Goal: Task Accomplishment & Management: Manage account settings

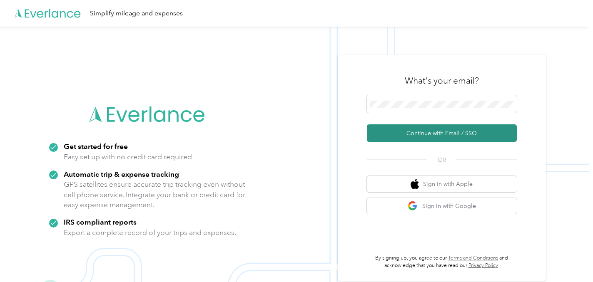
click at [430, 129] on button "Continue with Email / SSO" at bounding box center [442, 132] width 150 height 17
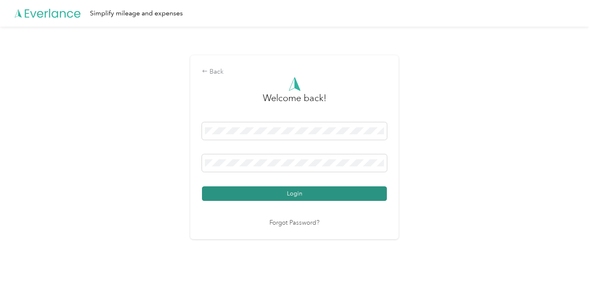
click at [297, 190] on button "Login" at bounding box center [294, 193] width 185 height 15
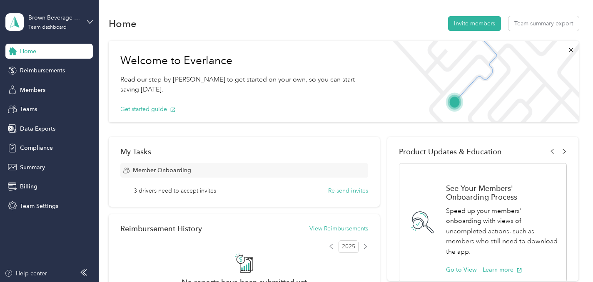
click at [85, 22] on div "Brown Beverage Consulting Inc. Team dashboard" at bounding box center [48, 21] width 87 height 29
click at [40, 86] on div "Personal dashboard" at bounding box center [39, 84] width 52 height 9
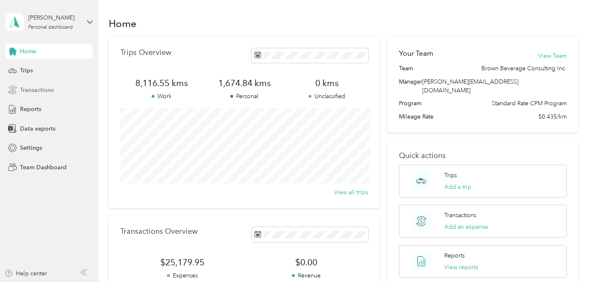
click at [42, 91] on span "Transactions" at bounding box center [37, 90] width 34 height 9
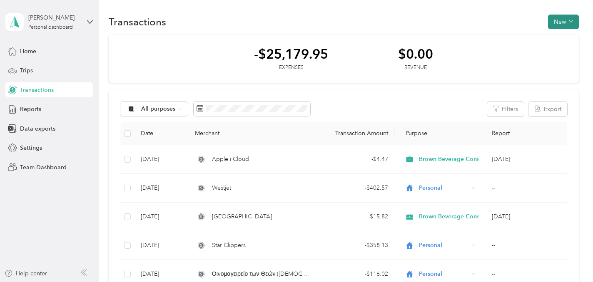
scroll to position [1, 0]
click at [563, 22] on button "New" at bounding box center [563, 22] width 31 height 15
click at [561, 35] on span "Expense" at bounding box center [565, 38] width 22 height 9
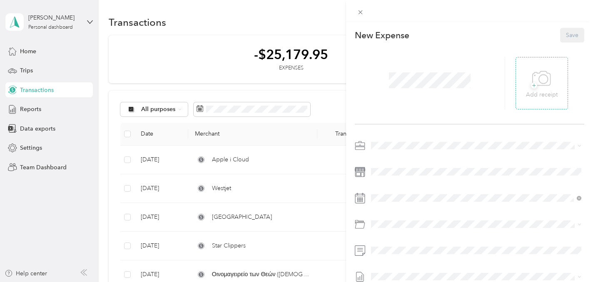
click at [527, 79] on div "+ Add receipt" at bounding box center [542, 83] width 32 height 32
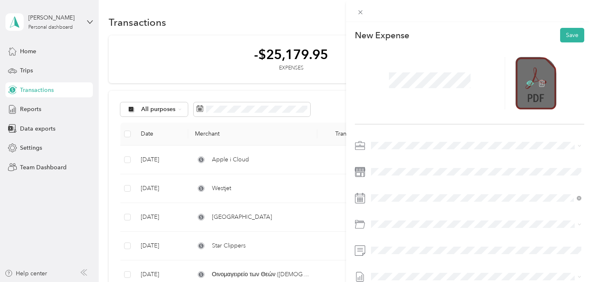
click at [527, 84] on icon at bounding box center [529, 83] width 7 height 5
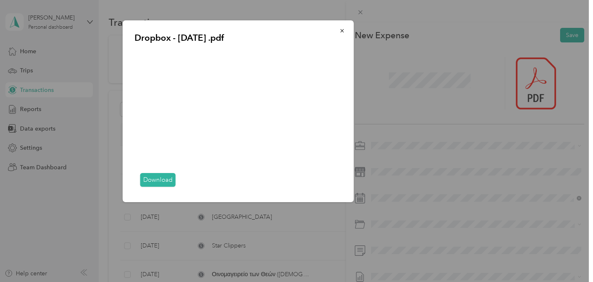
click at [488, 132] on div "Dropbox - [DATE] .pdf Download" at bounding box center [411, 112] width 231 height 184
drag, startPoint x: 405, startPoint y: 79, endPoint x: 409, endPoint y: 80, distance: 4.7
click at [405, 80] on div "Dropbox - [DATE] .pdf Download" at bounding box center [411, 112] width 231 height 184
click at [341, 30] on icon "button" at bounding box center [341, 30] width 3 height 3
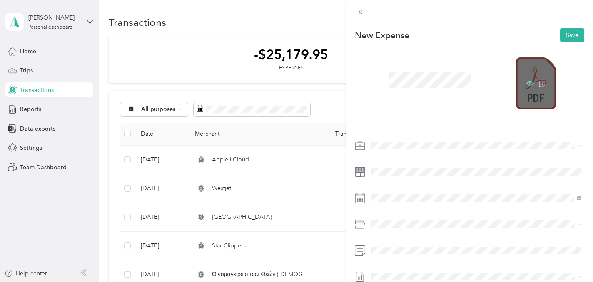
click at [526, 82] on icon at bounding box center [529, 83] width 7 height 7
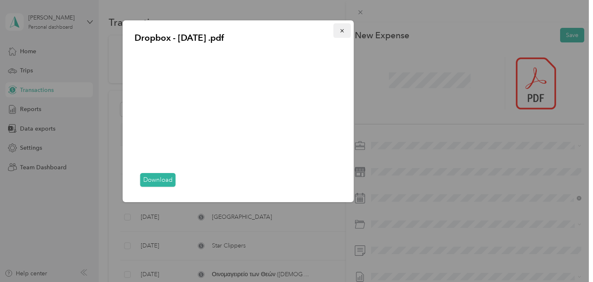
click at [343, 29] on icon "button" at bounding box center [342, 31] width 6 height 6
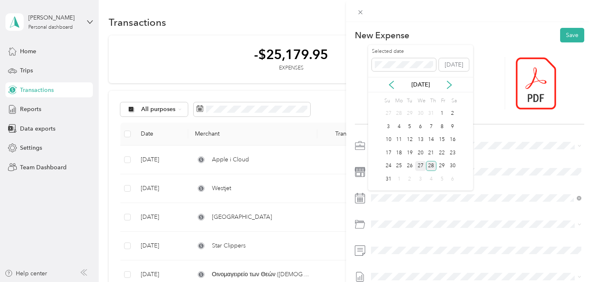
click at [420, 166] on div "27" at bounding box center [420, 166] width 11 height 10
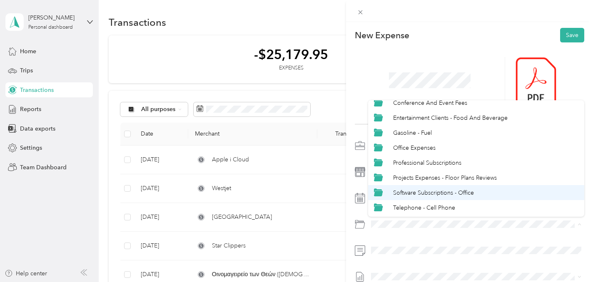
scroll to position [42, 0]
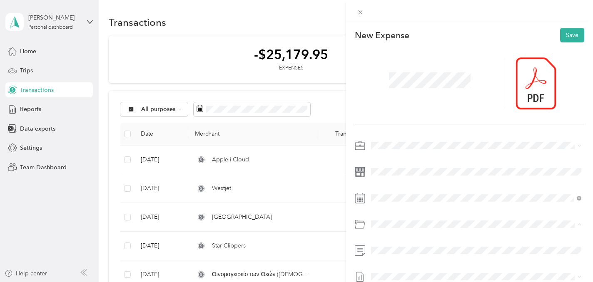
click at [422, 190] on li "Software Subscriptions - Office" at bounding box center [476, 187] width 216 height 15
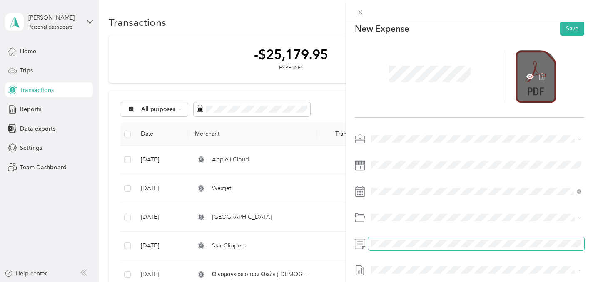
scroll to position [0, 0]
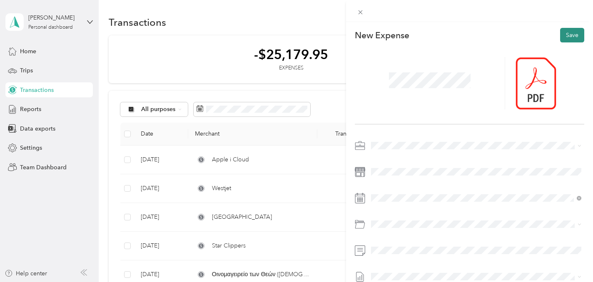
click at [571, 33] on button "Save" at bounding box center [572, 35] width 24 height 15
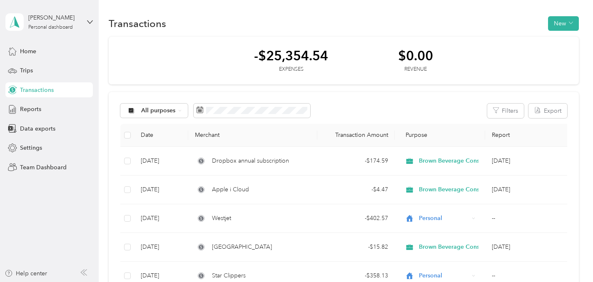
click at [49, 88] on span "Transactions" at bounding box center [37, 90] width 34 height 9
click at [36, 88] on span "Transactions" at bounding box center [37, 90] width 34 height 9
click at [11, 89] on icon at bounding box center [12, 89] width 5 height 5
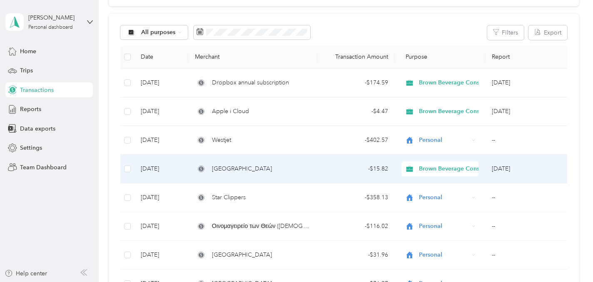
scroll to position [84, 0]
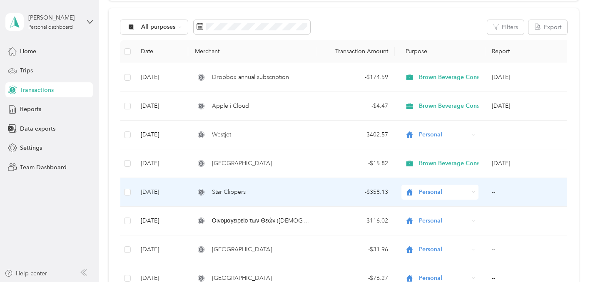
click at [331, 191] on div "- $358.13" at bounding box center [356, 192] width 64 height 9
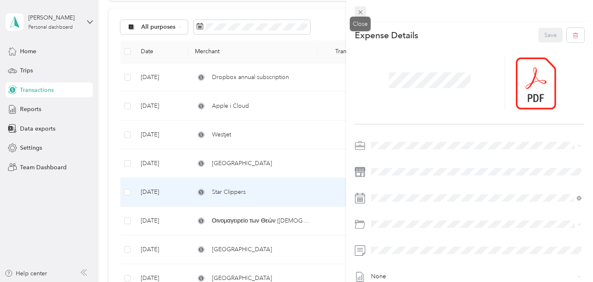
click at [358, 13] on icon at bounding box center [360, 12] width 7 height 7
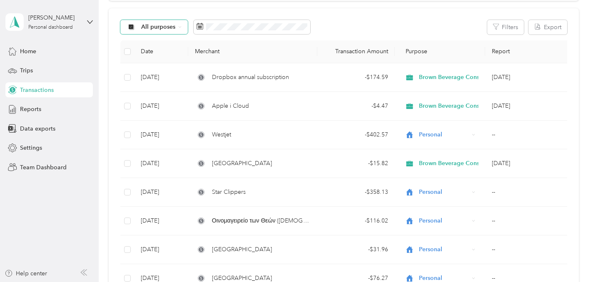
click at [180, 23] on div "All purposes" at bounding box center [153, 27] width 67 height 14
click at [156, 69] on span "Brown Beverage Consulting Inc." at bounding box center [184, 71] width 87 height 9
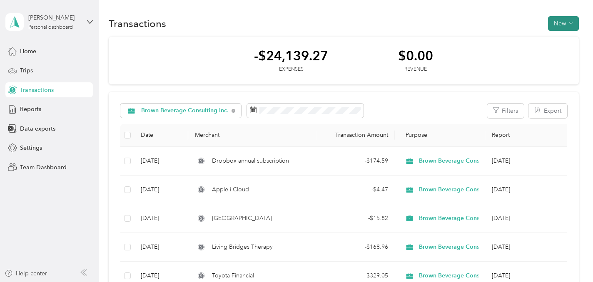
click at [565, 26] on button "New" at bounding box center [563, 23] width 31 height 15
click at [560, 41] on span "Expense" at bounding box center [565, 39] width 22 height 9
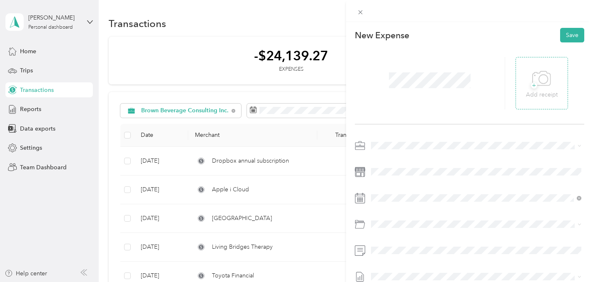
click at [529, 81] on div "+ Add receipt" at bounding box center [542, 83] width 32 height 32
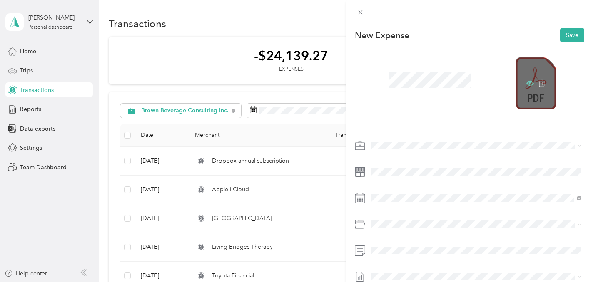
click at [529, 83] on icon at bounding box center [530, 83] width 2 height 2
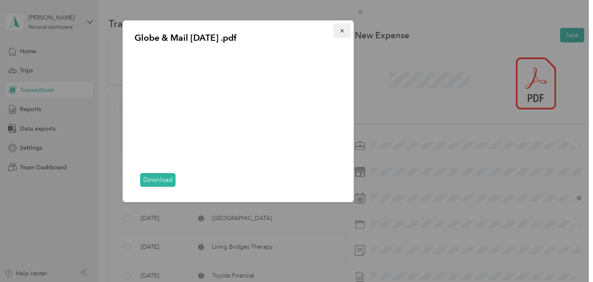
click at [341, 29] on icon "button" at bounding box center [342, 31] width 6 height 6
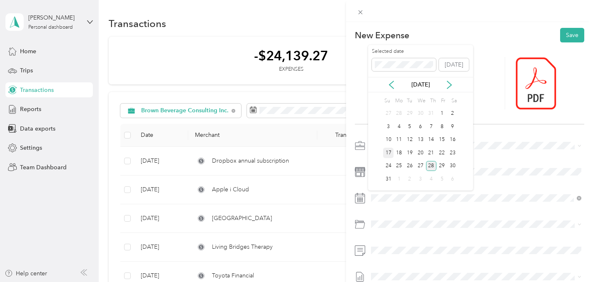
click at [388, 152] on div "17" at bounding box center [388, 153] width 11 height 10
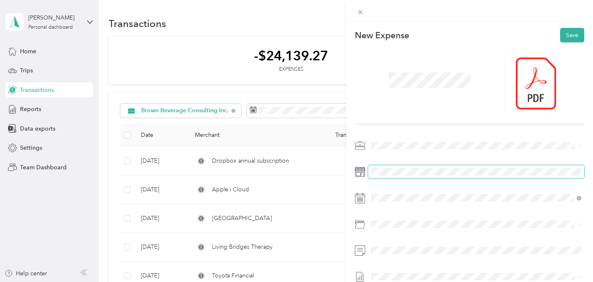
scroll to position [0, 0]
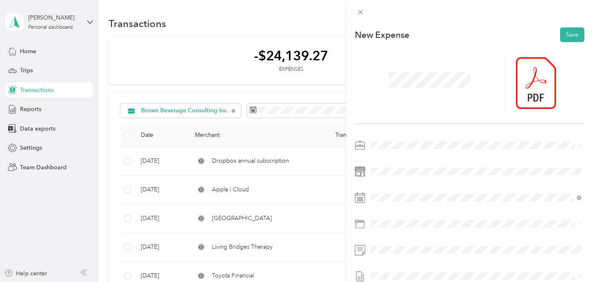
click at [404, 199] on span "Professional Subscriptions" at bounding box center [427, 198] width 68 height 7
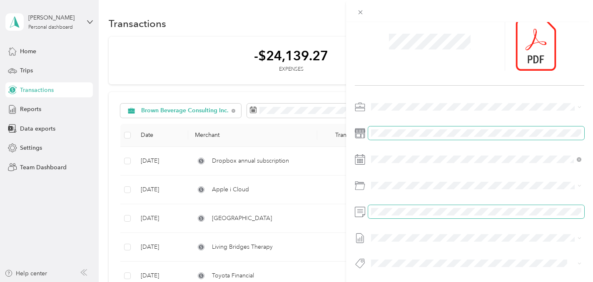
scroll to position [0, 0]
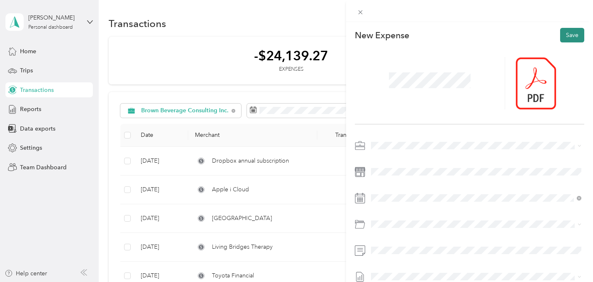
click at [568, 34] on button "Save" at bounding box center [572, 35] width 24 height 15
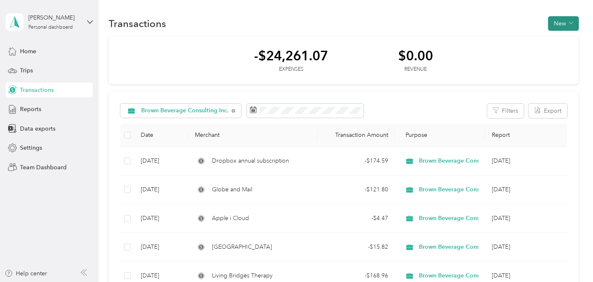
click at [561, 25] on button "New" at bounding box center [563, 23] width 31 height 15
click at [559, 38] on span "Expense" at bounding box center [565, 39] width 22 height 9
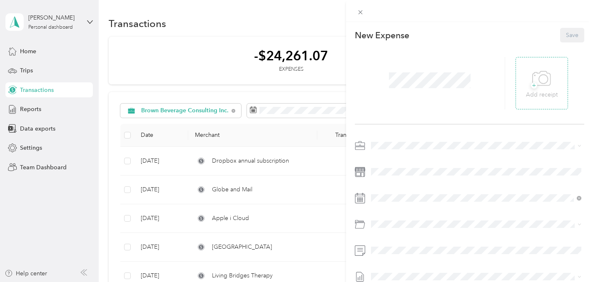
click at [535, 87] on span "+" at bounding box center [534, 85] width 6 height 6
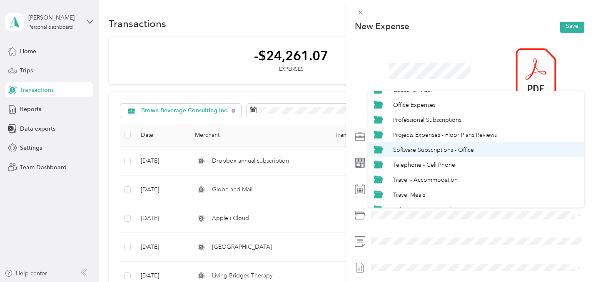
scroll to position [96, 0]
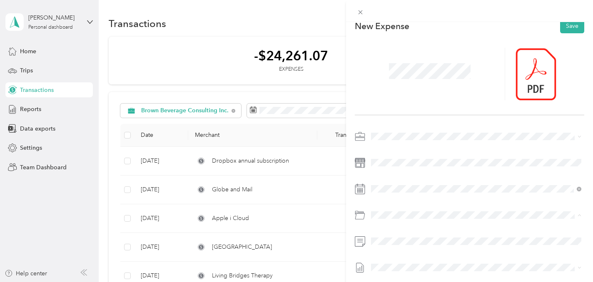
click at [429, 182] on span "Vehicle - Expenses Other" at bounding box center [426, 185] width 66 height 7
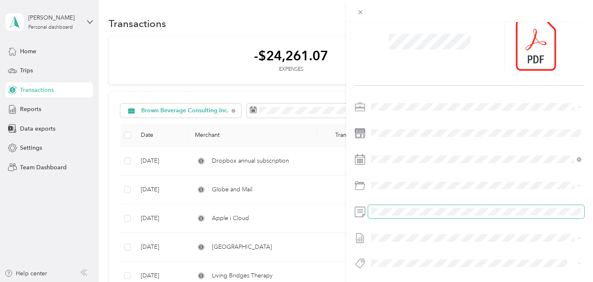
scroll to position [0, 0]
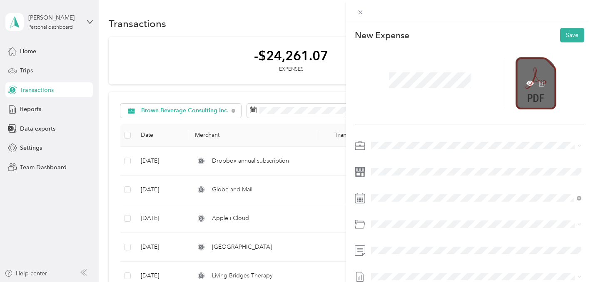
click at [525, 84] on div at bounding box center [535, 83] width 41 height 52
click at [528, 83] on icon at bounding box center [529, 83] width 7 height 5
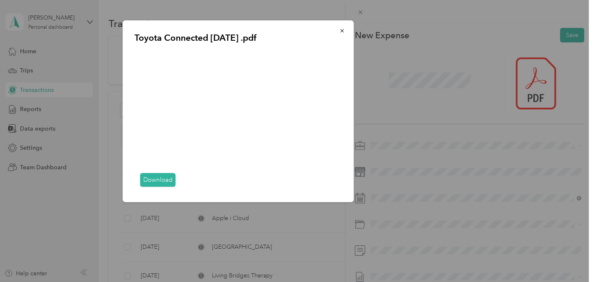
click at [340, 32] on icon "button" at bounding box center [342, 31] width 6 height 6
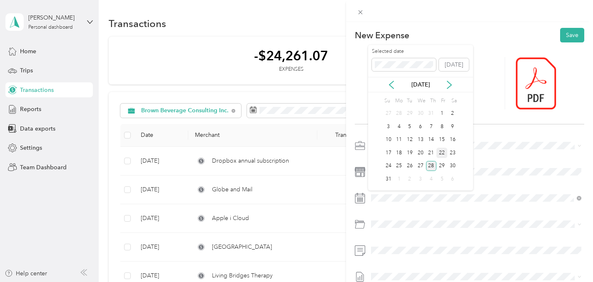
click at [442, 154] on div "22" at bounding box center [441, 153] width 11 height 10
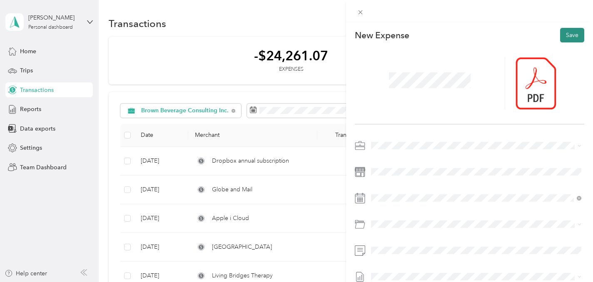
click at [567, 38] on button "Save" at bounding box center [572, 35] width 24 height 15
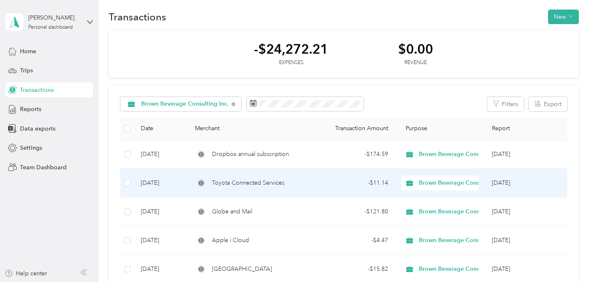
scroll to position [17, 0]
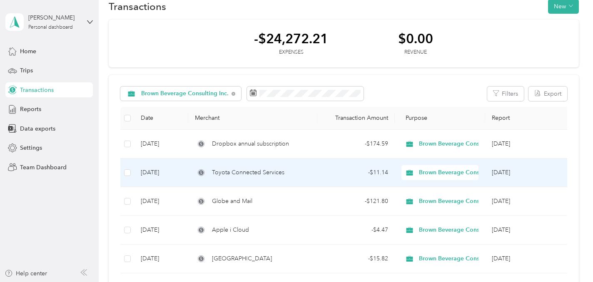
click at [297, 174] on div "Toyota Connected Services" at bounding box center [253, 172] width 116 height 9
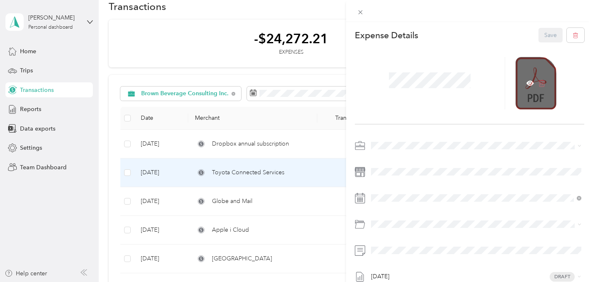
click at [544, 83] on icon at bounding box center [541, 83] width 7 height 7
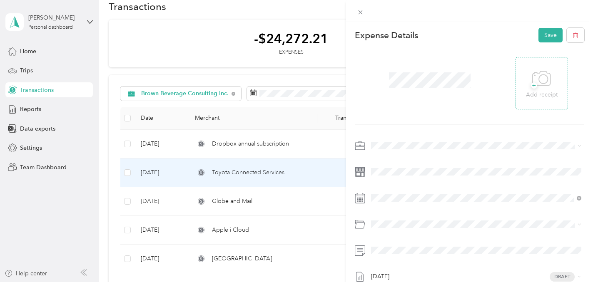
click at [535, 82] on span "+" at bounding box center [534, 85] width 6 height 6
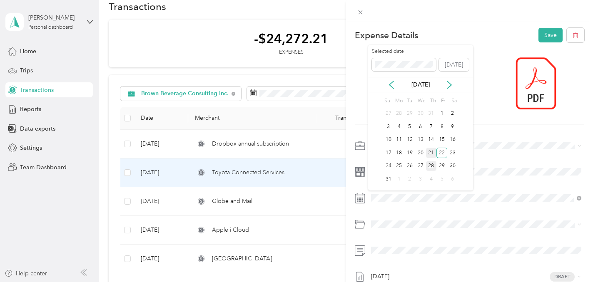
click at [431, 152] on div "21" at bounding box center [431, 153] width 11 height 10
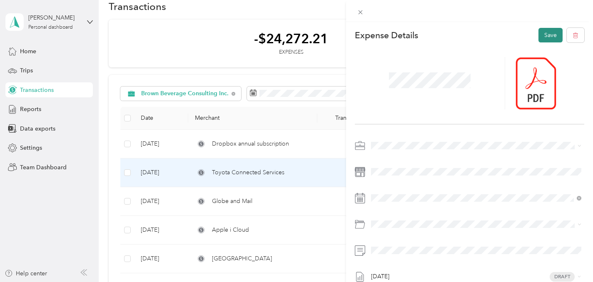
click at [545, 39] on button "Save" at bounding box center [550, 35] width 24 height 15
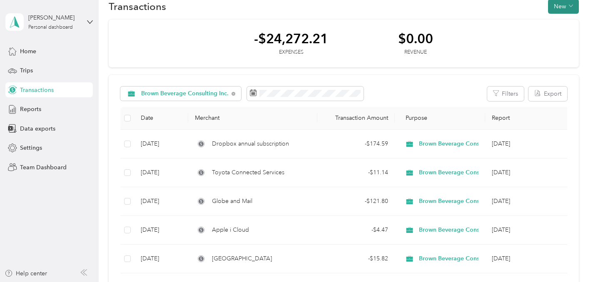
click at [564, 10] on button "New" at bounding box center [563, 6] width 31 height 15
click at [559, 24] on span "Expense" at bounding box center [565, 22] width 22 height 9
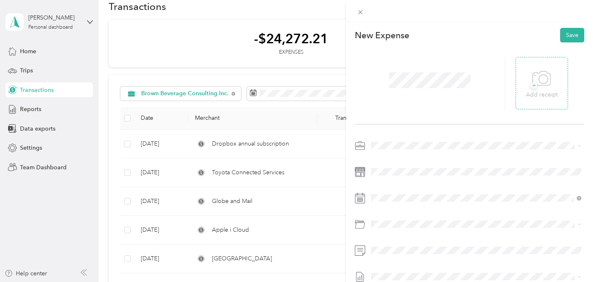
click at [535, 88] on span "+" at bounding box center [534, 85] width 6 height 6
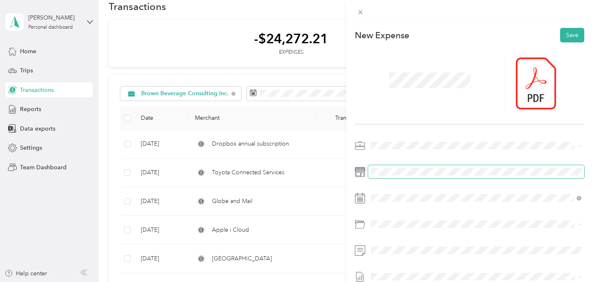
scroll to position [17, 0]
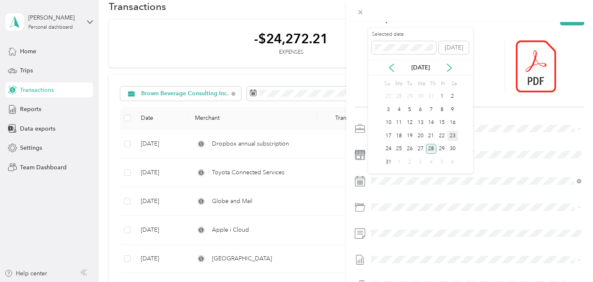
click at [448, 137] on div "23" at bounding box center [452, 136] width 11 height 10
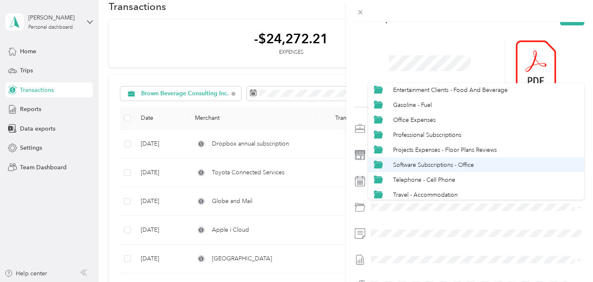
scroll to position [52, 0]
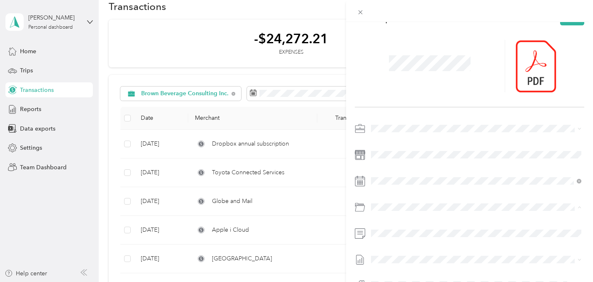
click at [427, 162] on span "Software Subscriptions - Office" at bounding box center [433, 161] width 81 height 7
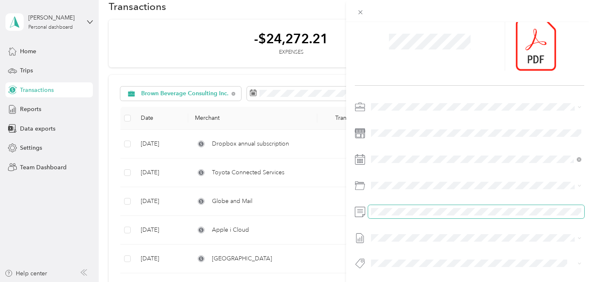
scroll to position [0, 0]
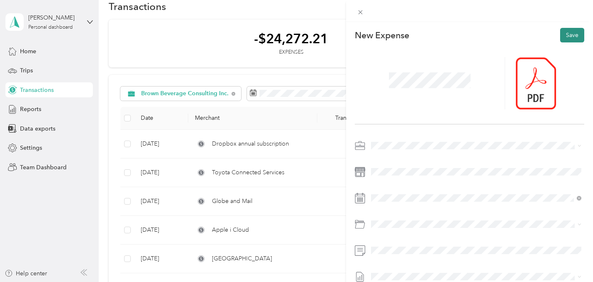
click at [563, 36] on button "Save" at bounding box center [572, 35] width 24 height 15
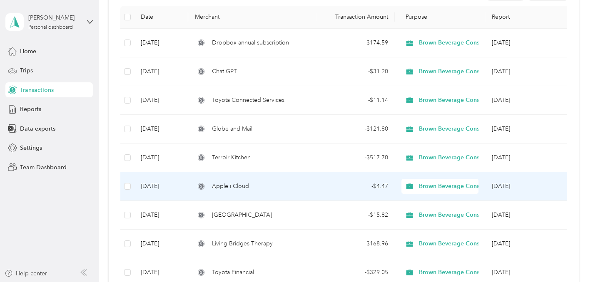
scroll to position [114, 0]
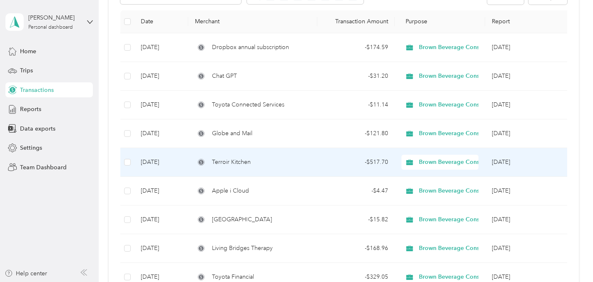
click at [301, 159] on div "Terroir Kitchen" at bounding box center [253, 162] width 116 height 9
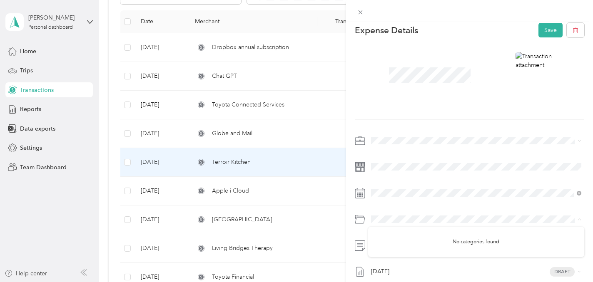
scroll to position [12, 0]
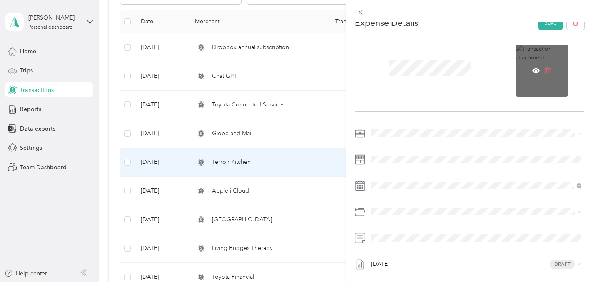
click at [546, 70] on icon at bounding box center [547, 70] width 7 height 7
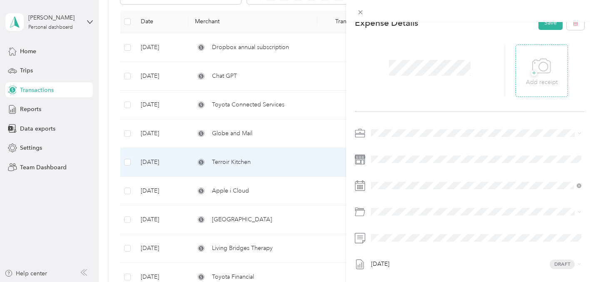
drag, startPoint x: 500, startPoint y: 81, endPoint x: 496, endPoint y: 81, distance: 4.2
click at [500, 81] on div at bounding box center [430, 71] width 151 height 52
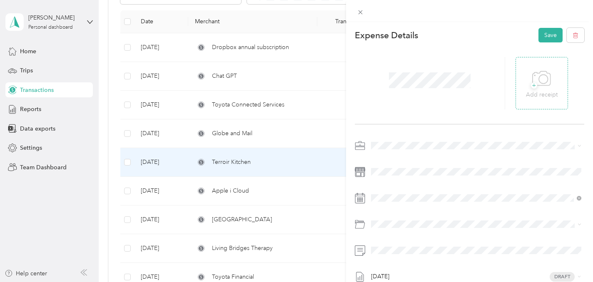
scroll to position [2, 0]
click at [544, 35] on button "Save" at bounding box center [550, 33] width 24 height 15
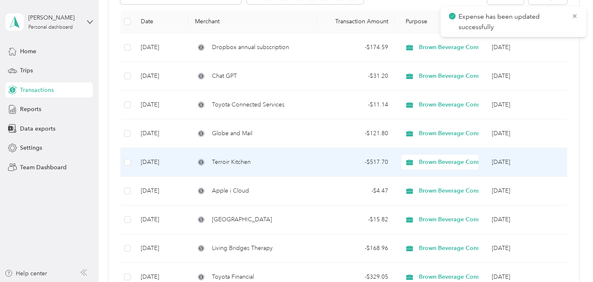
click at [215, 167] on span "Terroir Kitchen" at bounding box center [231, 162] width 39 height 9
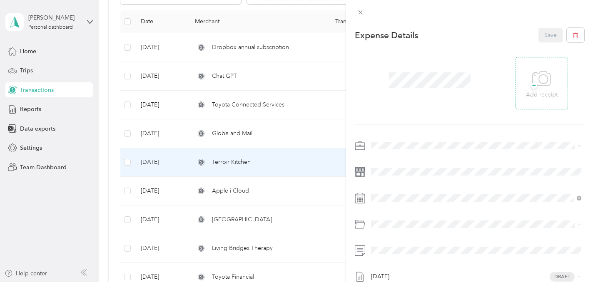
click at [544, 84] on icon at bounding box center [541, 78] width 19 height 23
click at [240, 77] on div "This expense cannot be edited because it is either under review, approved, or p…" at bounding box center [296, 141] width 593 height 282
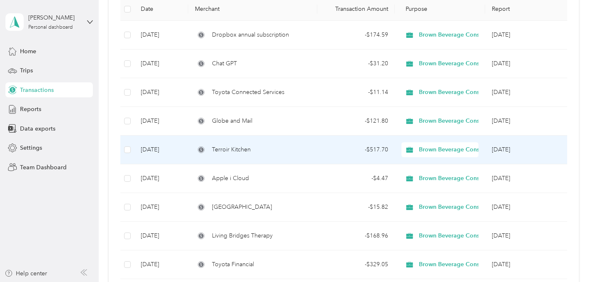
scroll to position [127, 0]
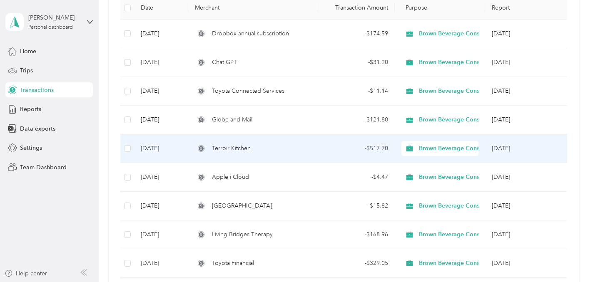
click at [295, 150] on div "Terroir Kitchen" at bounding box center [253, 148] width 116 height 9
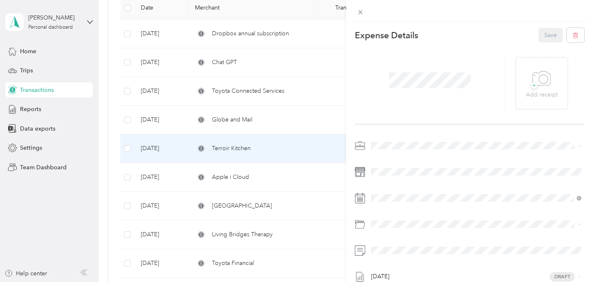
click at [551, 29] on div "Save" at bounding box center [561, 35] width 46 height 15
click at [225, 89] on div "This expense cannot be edited because it is either under review, approved, or p…" at bounding box center [296, 141] width 593 height 282
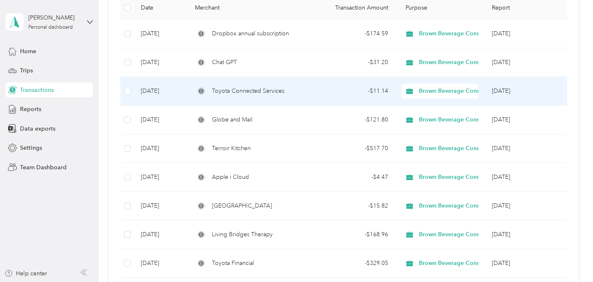
click at [224, 90] on span "Toyota Connected Services" at bounding box center [248, 91] width 72 height 9
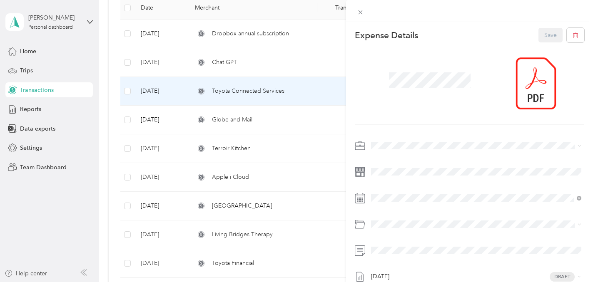
click at [226, 147] on div "This expense cannot be edited because it is either under review, approved, or p…" at bounding box center [296, 141] width 593 height 282
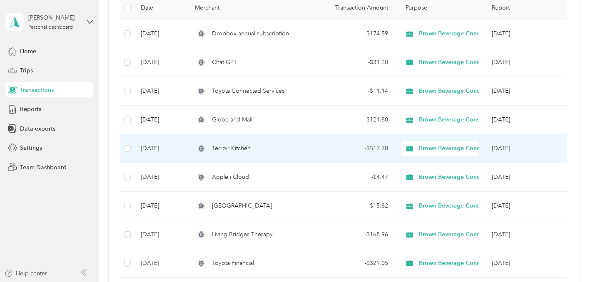
click at [224, 147] on span "Terroir Kitchen" at bounding box center [231, 148] width 39 height 9
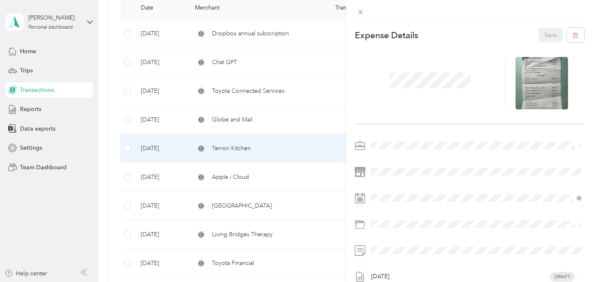
click at [452, 105] on div at bounding box center [430, 83] width 151 height 52
click at [387, 89] on span at bounding box center [429, 81] width 87 height 22
click at [360, 11] on icon at bounding box center [360, 12] width 7 height 7
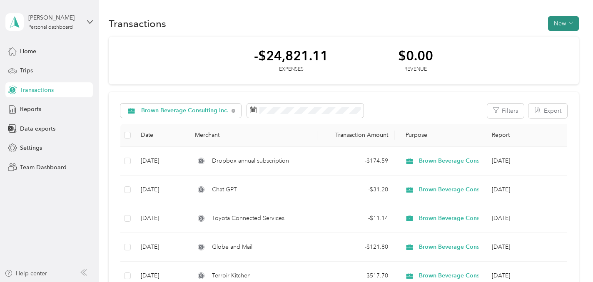
click at [564, 25] on button "New" at bounding box center [563, 23] width 31 height 15
click at [561, 41] on span "Expense" at bounding box center [565, 39] width 22 height 9
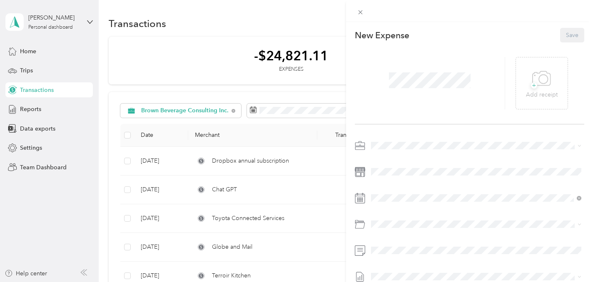
click at [468, 56] on div "+ Add receipt" at bounding box center [469, 83] width 229 height 82
click at [537, 86] on icon at bounding box center [541, 78] width 19 height 23
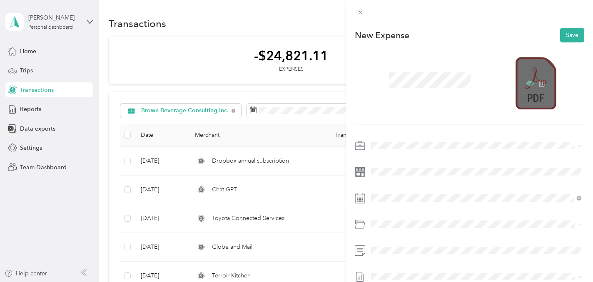
click at [526, 83] on icon at bounding box center [529, 83] width 7 height 5
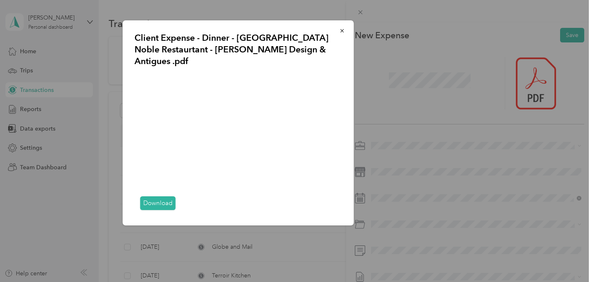
drag, startPoint x: 408, startPoint y: 159, endPoint x: 403, endPoint y: 164, distance: 6.5
click at [408, 160] on div "Client Expense - Dinner - [GEOGRAPHIC_DATA] Noble Restaurtant - [PERSON_NAME] D…" at bounding box center [411, 124] width 231 height 208
click at [411, 81] on div "Client Expense - Dinner - [GEOGRAPHIC_DATA] Noble Restaurtant - [PERSON_NAME] D…" at bounding box center [411, 124] width 231 height 208
click at [342, 29] on icon "button" at bounding box center [342, 31] width 6 height 6
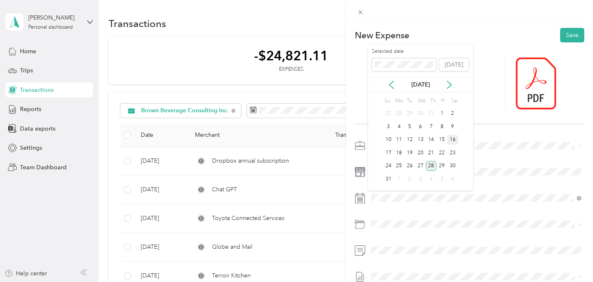
click at [452, 139] on div "16" at bounding box center [452, 140] width 11 height 10
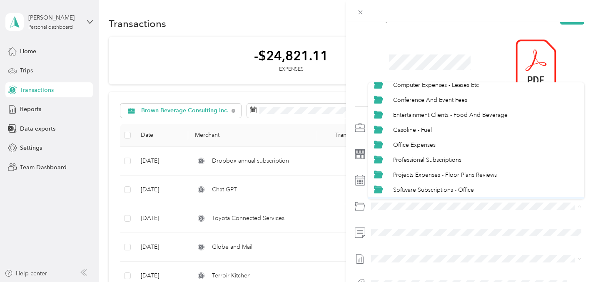
scroll to position [21, 0]
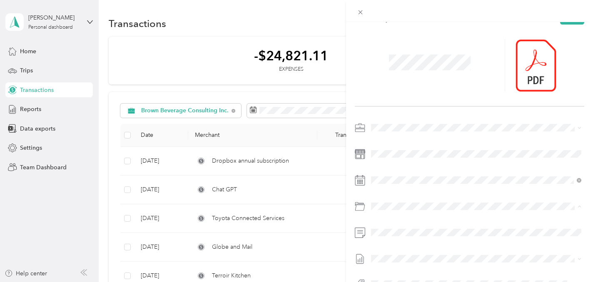
click at [424, 115] on span "Entertainment Clients - Food And Beverage" at bounding box center [450, 116] width 114 height 7
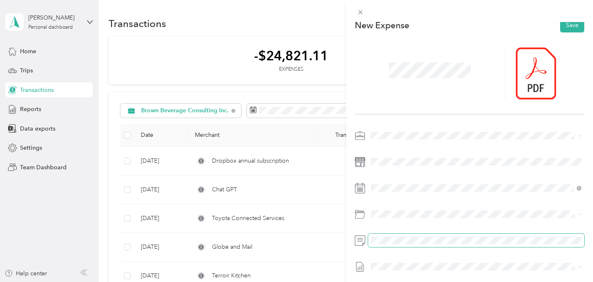
scroll to position [0, 0]
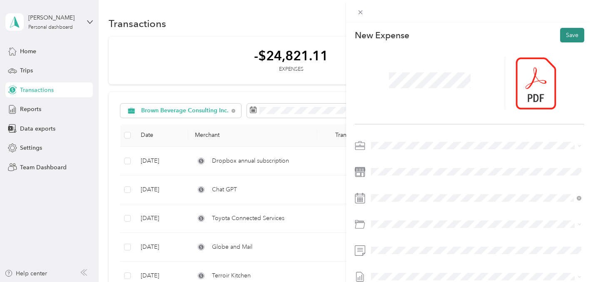
click at [572, 34] on button "Save" at bounding box center [572, 35] width 24 height 15
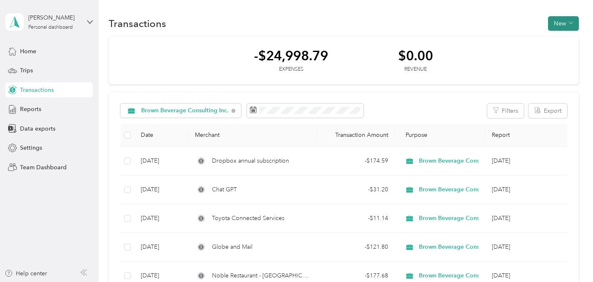
click at [563, 21] on button "New" at bounding box center [563, 23] width 31 height 15
click at [560, 36] on span "Expense" at bounding box center [565, 39] width 22 height 9
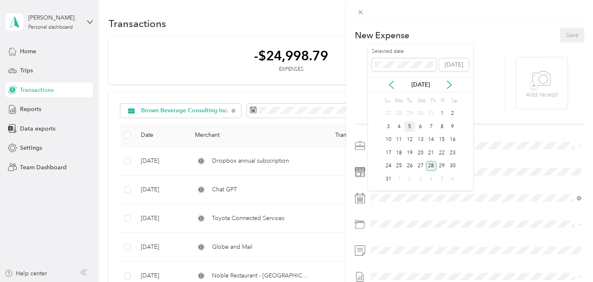
click at [409, 127] on div "5" at bounding box center [409, 127] width 11 height 10
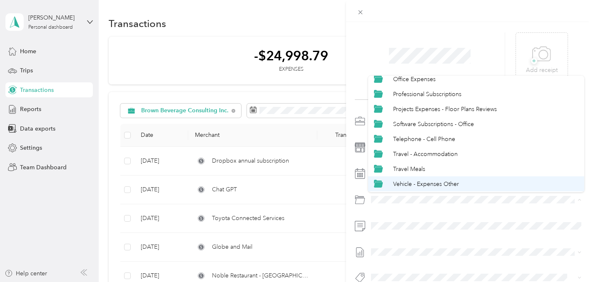
scroll to position [96, 0]
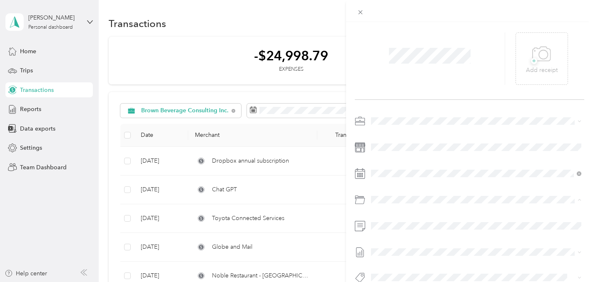
click at [417, 183] on span "Vehicle - Lease Payments" at bounding box center [425, 184] width 65 height 7
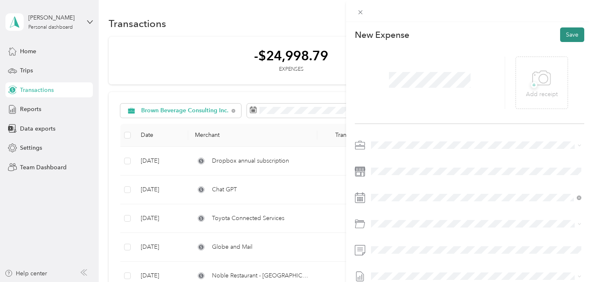
scroll to position [1, 0]
click at [572, 32] on button "Save" at bounding box center [572, 34] width 24 height 15
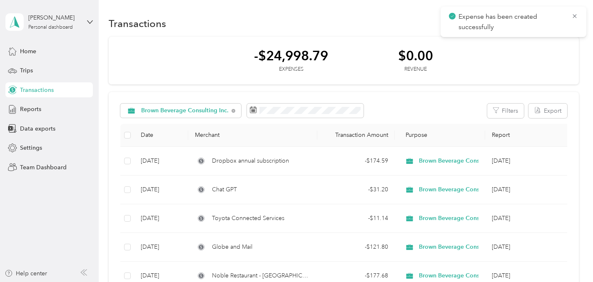
click at [512, 62] on div "-$24,998.79 Expenses $0.00 Revenue" at bounding box center [344, 61] width 470 height 48
click at [560, 27] on button "New" at bounding box center [563, 23] width 31 height 15
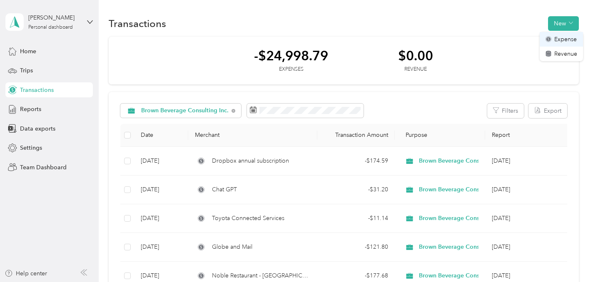
click at [552, 39] on div "Expense" at bounding box center [561, 39] width 32 height 9
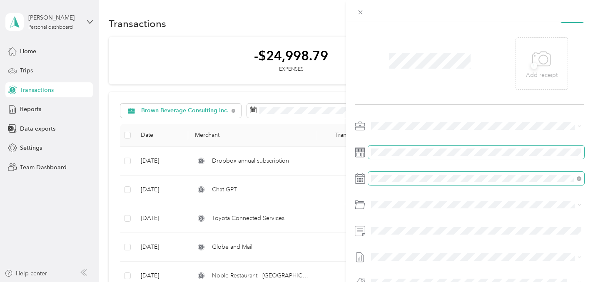
scroll to position [21, 0]
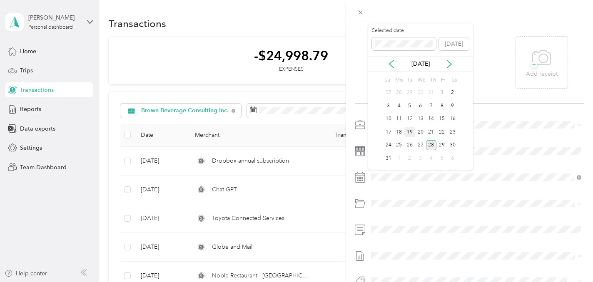
click at [409, 132] on div "19" at bounding box center [409, 132] width 11 height 10
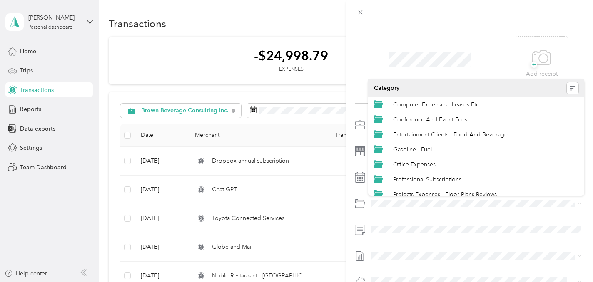
scroll to position [96, 0]
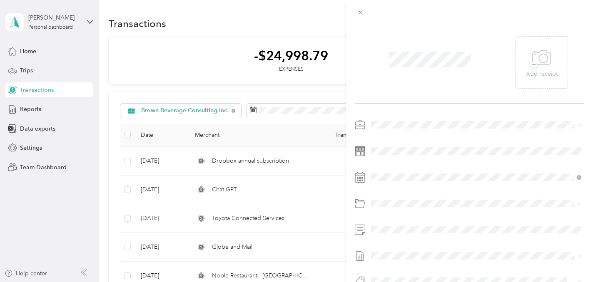
click at [416, 184] on div "Vehicle - Lease Payments" at bounding box center [485, 187] width 185 height 9
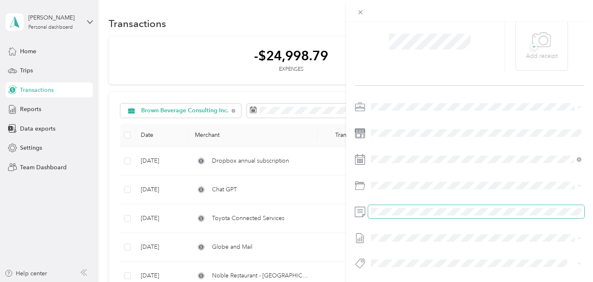
scroll to position [0, 0]
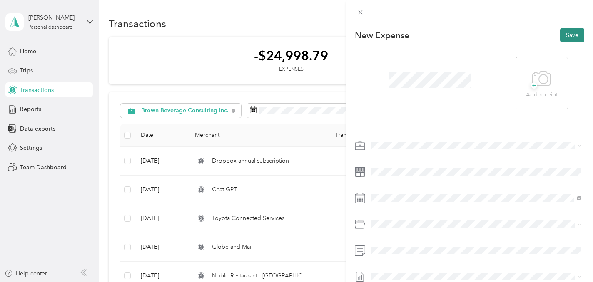
click at [572, 35] on button "Save" at bounding box center [572, 35] width 24 height 15
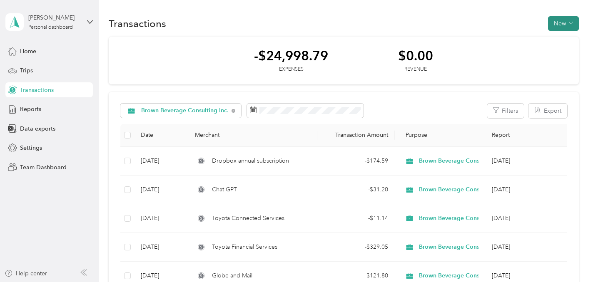
click at [561, 25] on button "New" at bounding box center [563, 23] width 31 height 15
click at [555, 40] on span "Expense" at bounding box center [565, 39] width 22 height 9
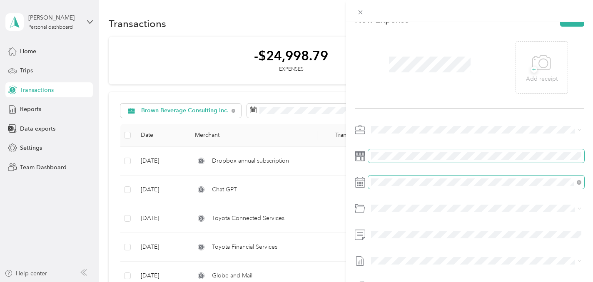
scroll to position [17, 0]
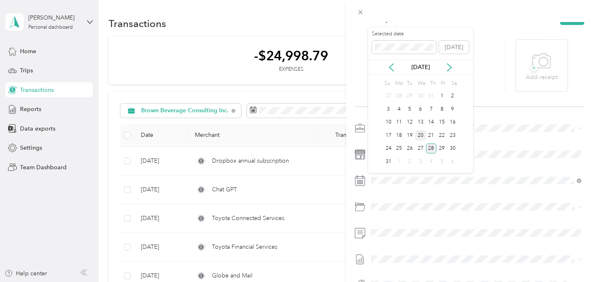
click at [417, 132] on div "20" at bounding box center [420, 135] width 11 height 10
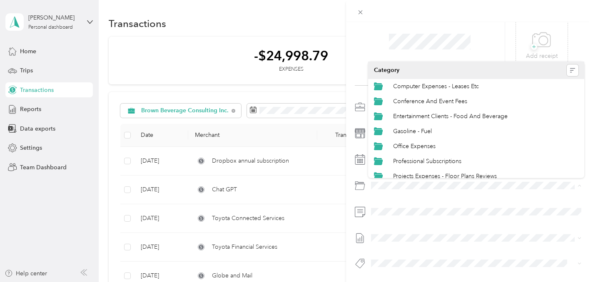
scroll to position [96, 0]
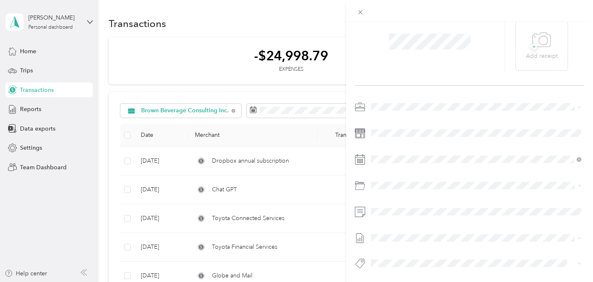
click at [425, 157] on div "Vehicle - Expenses Other" at bounding box center [485, 155] width 185 height 9
click at [470, 172] on div at bounding box center [469, 187] width 229 height 175
click at [432, 228] on div at bounding box center [469, 187] width 229 height 175
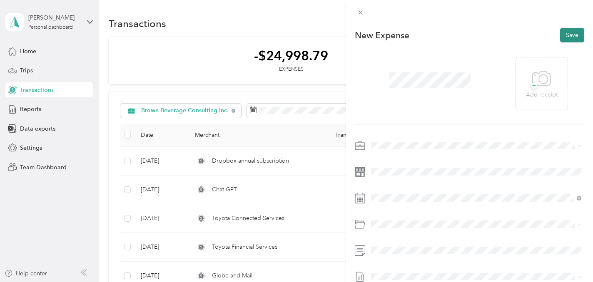
click at [574, 39] on button "Save" at bounding box center [572, 35] width 24 height 15
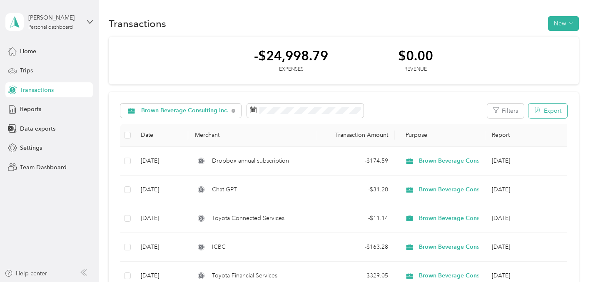
click at [546, 113] on button "Export" at bounding box center [547, 111] width 39 height 15
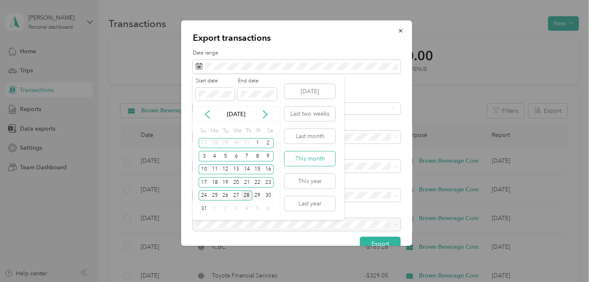
click at [299, 157] on button "This month" at bounding box center [309, 159] width 51 height 15
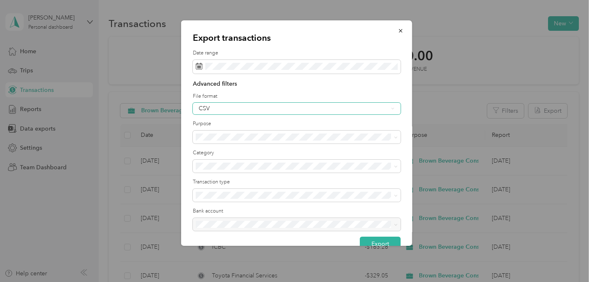
click at [218, 104] on div "CSV" at bounding box center [297, 109] width 208 height 12
click at [211, 136] on div "Excel" at bounding box center [297, 137] width 196 height 9
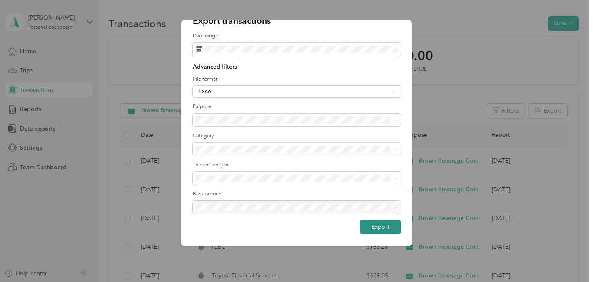
click at [375, 224] on button "Export" at bounding box center [380, 227] width 41 height 15
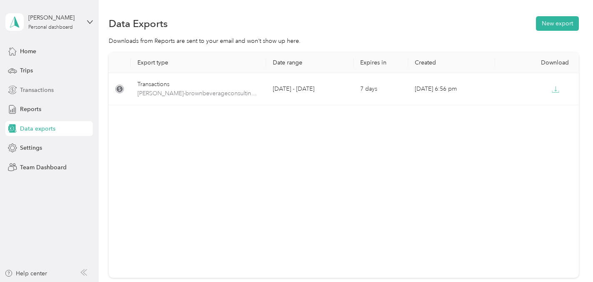
click at [37, 90] on span "Transactions" at bounding box center [37, 90] width 34 height 9
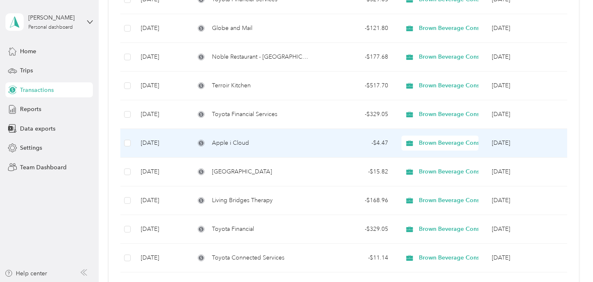
scroll to position [278, 0]
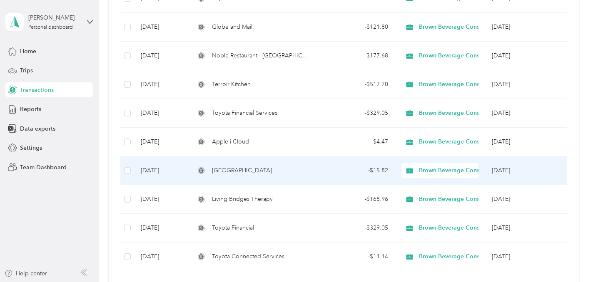
click at [246, 172] on span "[GEOGRAPHIC_DATA]" at bounding box center [242, 170] width 60 height 9
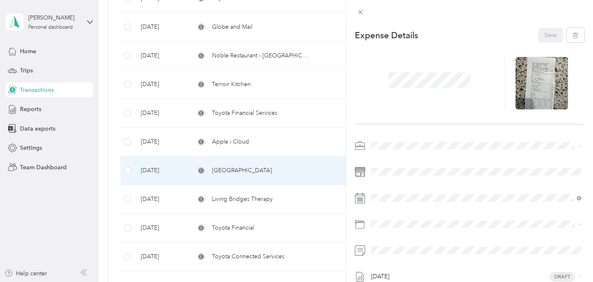
click at [392, 174] on span "Personal" at bounding box center [385, 174] width 22 height 7
click at [551, 29] on button "Save" at bounding box center [550, 35] width 24 height 15
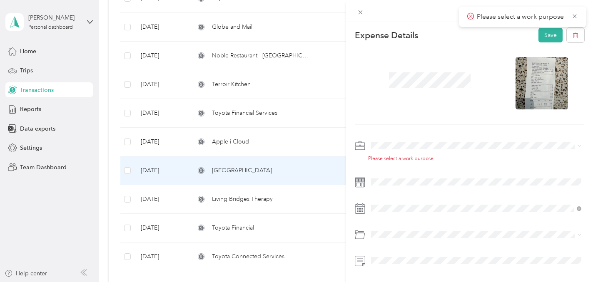
click at [402, 157] on div "Please select a work purpose" at bounding box center [476, 158] width 216 height 7
click at [380, 173] on span "Personal" at bounding box center [385, 170] width 22 height 7
click at [359, 149] on icon at bounding box center [360, 146] width 10 height 10
click at [532, 195] on div "Please select a work purpose [DATE] Draft" at bounding box center [469, 231] width 229 height 185
click at [576, 41] on icon at bounding box center [574, 43] width 4 height 4
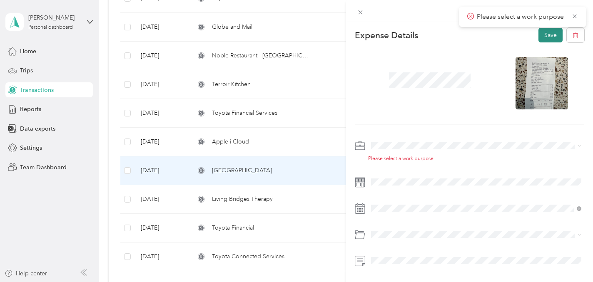
click at [549, 36] on button "Save" at bounding box center [550, 35] width 24 height 15
click at [214, 174] on div "This expense cannot be edited because it is either under review, approved, or p…" at bounding box center [296, 141] width 593 height 282
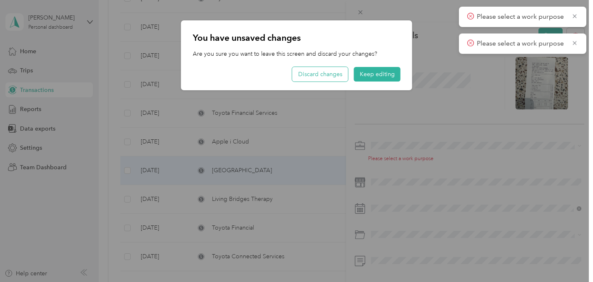
click at [337, 72] on button "Discard changes" at bounding box center [320, 74] width 56 height 15
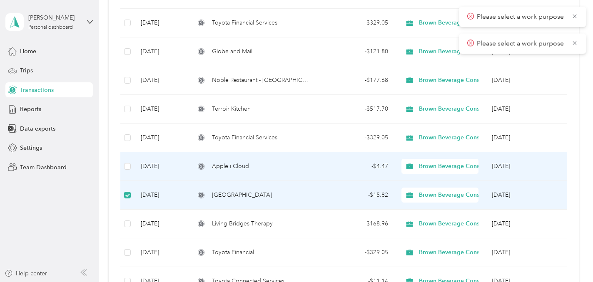
scroll to position [248, 0]
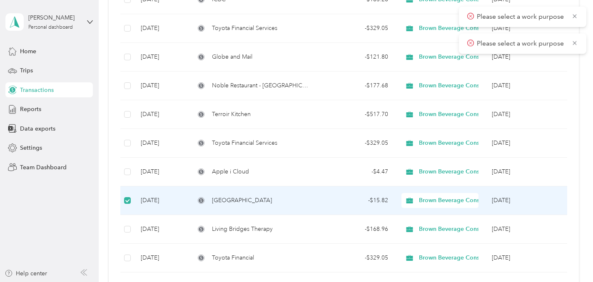
drag, startPoint x: 574, startPoint y: 13, endPoint x: 575, endPoint y: 27, distance: 14.3
click at [574, 13] on icon at bounding box center [574, 15] width 7 height 7
click at [574, 17] on icon at bounding box center [574, 15] width 7 height 7
click at [241, 200] on span "[GEOGRAPHIC_DATA]" at bounding box center [242, 200] width 60 height 9
click at [144, 199] on td "[DATE]" at bounding box center [161, 200] width 54 height 29
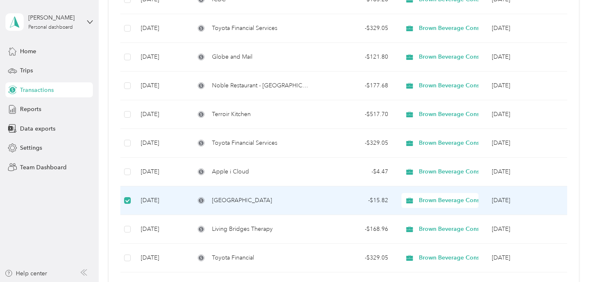
click at [222, 201] on span "[GEOGRAPHIC_DATA]" at bounding box center [242, 200] width 60 height 9
click at [141, 200] on td "[DATE]" at bounding box center [161, 200] width 54 height 29
click at [476, 200] on span "Brown Beverage Consulting Inc." at bounding box center [462, 200] width 87 height 9
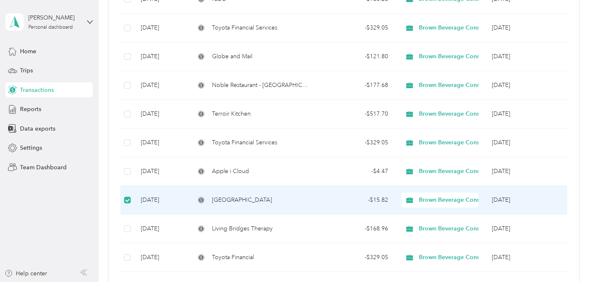
click at [437, 227] on span "Personal" at bounding box center [471, 230] width 98 height 9
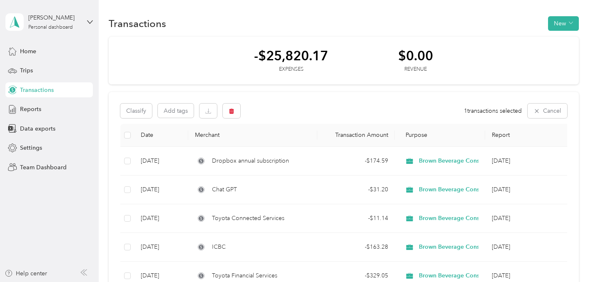
scroll to position [0, 0]
click at [540, 111] on icon "button" at bounding box center [536, 110] width 7 height 7
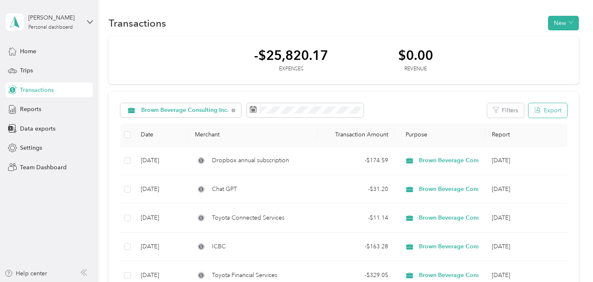
click at [561, 109] on button "Export" at bounding box center [547, 110] width 39 height 15
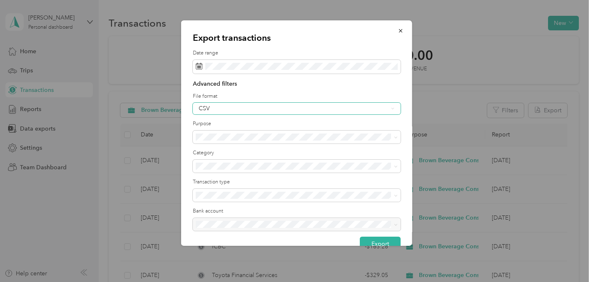
click at [261, 111] on div "CSV" at bounding box center [293, 109] width 189 height 6
click at [220, 134] on div "Excel" at bounding box center [297, 137] width 196 height 9
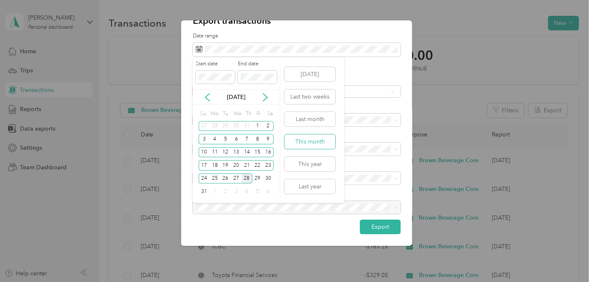
click at [305, 139] on button "This month" at bounding box center [309, 141] width 51 height 15
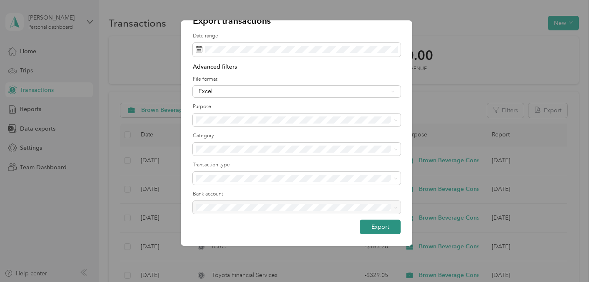
click at [376, 226] on button "Export" at bounding box center [380, 227] width 41 height 15
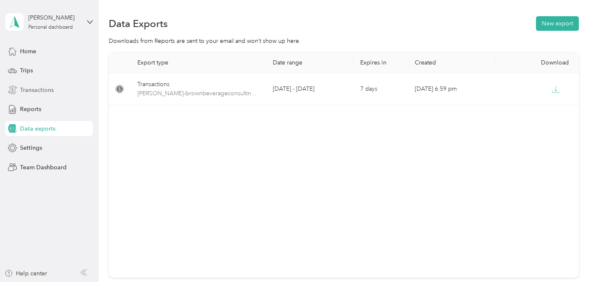
click at [29, 86] on span "Transactions" at bounding box center [37, 90] width 34 height 9
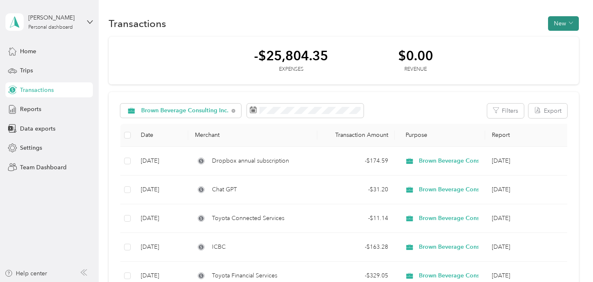
click at [566, 23] on button "New" at bounding box center [563, 23] width 31 height 15
click at [564, 39] on span "Expense" at bounding box center [565, 39] width 22 height 9
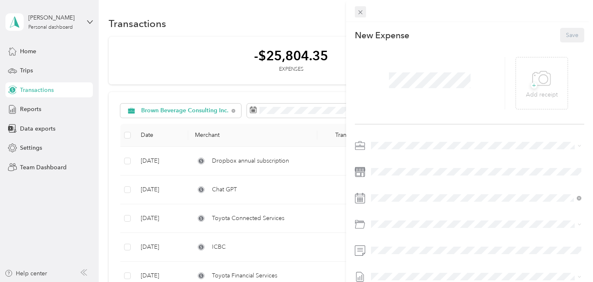
click at [358, 12] on icon at bounding box center [360, 12] width 7 height 7
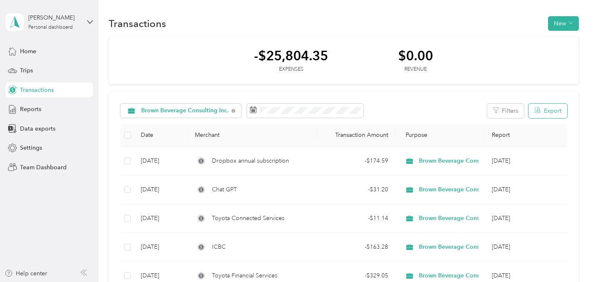
click at [539, 108] on icon "button" at bounding box center [537, 110] width 7 height 7
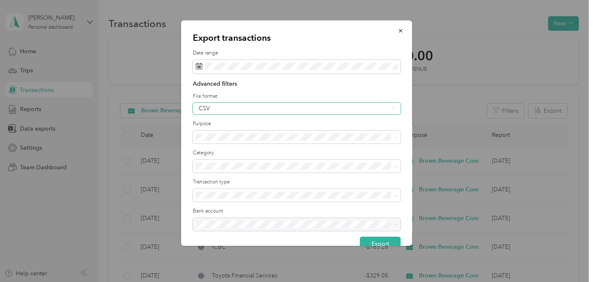
click at [235, 107] on div "CSV" at bounding box center [293, 109] width 189 height 6
click at [213, 149] on div "PDF" at bounding box center [297, 148] width 196 height 9
click at [303, 62] on span at bounding box center [297, 67] width 208 height 14
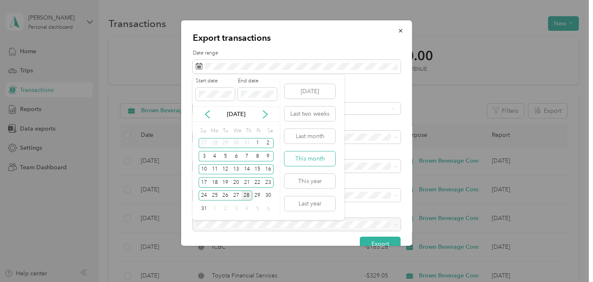
click at [304, 162] on button "This month" at bounding box center [309, 159] width 51 height 15
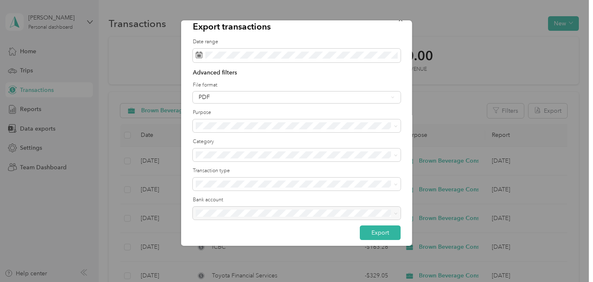
scroll to position [17, 0]
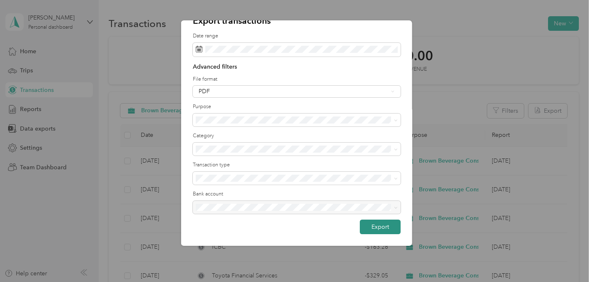
click at [377, 227] on button "Export" at bounding box center [380, 227] width 41 height 15
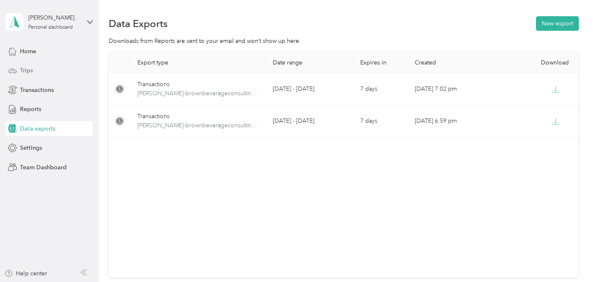
click at [22, 72] on span "Trips" at bounding box center [26, 70] width 13 height 9
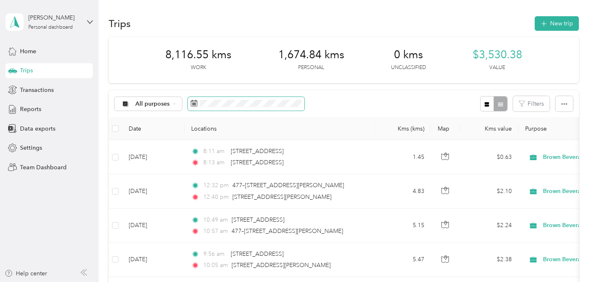
click at [236, 99] on span at bounding box center [246, 104] width 117 height 14
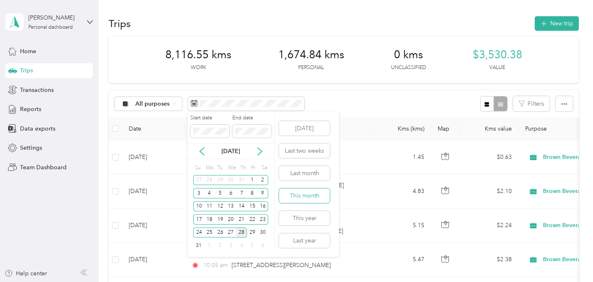
click at [304, 196] on button "This month" at bounding box center [304, 196] width 51 height 15
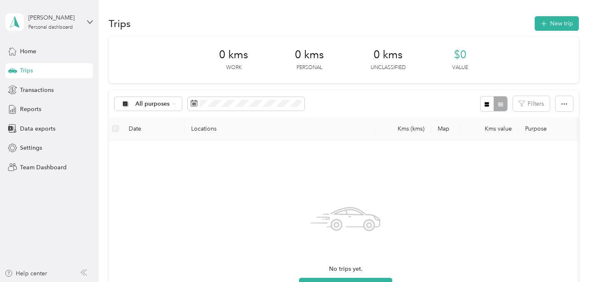
click at [94, 20] on aside "[PERSON_NAME] Personal dashboard Home Trips Transactions Reports Data exports S…" at bounding box center [49, 141] width 99 height 282
click at [89, 20] on icon at bounding box center [90, 22] width 6 height 6
click at [28, 102] on div "Log out" at bounding box center [29, 106] width 32 height 9
